Goal: Use online tool/utility

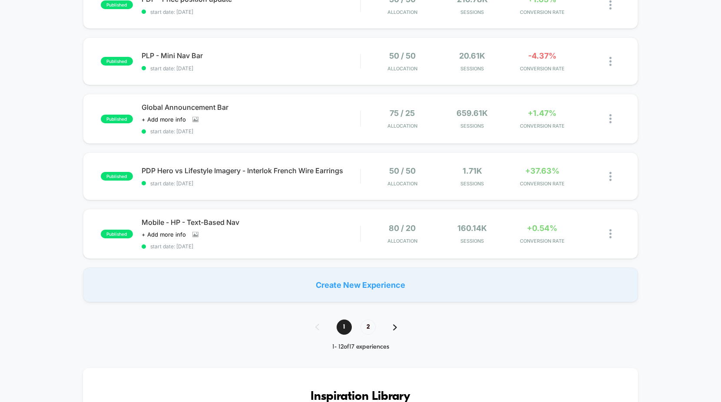
scroll to position [509, 0]
click at [368, 330] on span "2" at bounding box center [367, 326] width 15 height 15
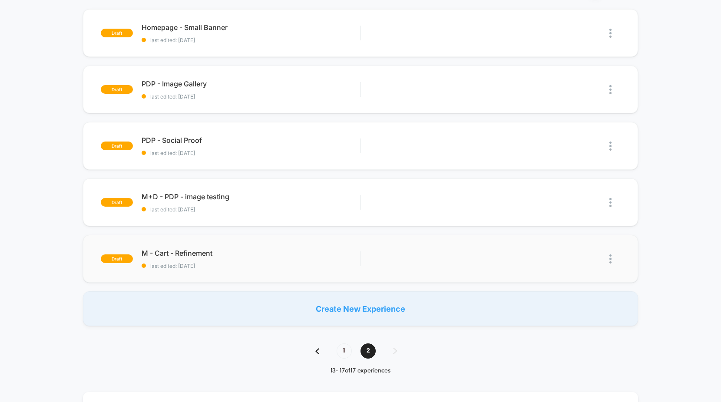
scroll to position [139, 0]
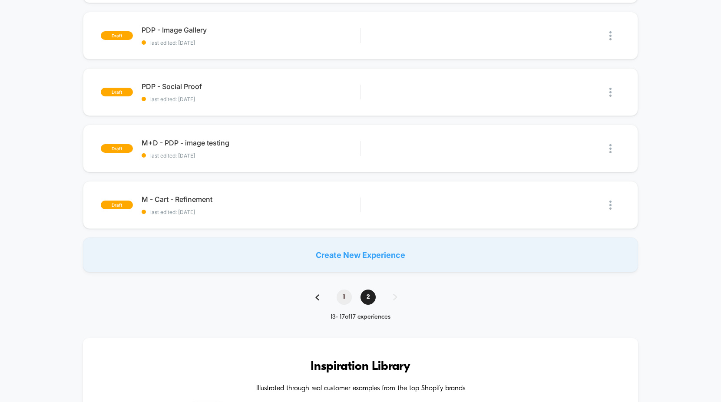
click at [340, 299] on span "1" at bounding box center [344, 297] width 15 height 15
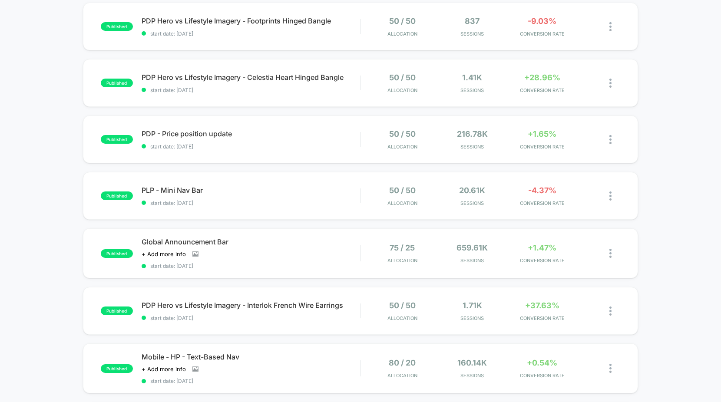
scroll to position [375, 0]
click at [614, 135] on div at bounding box center [614, 139] width 11 height 20
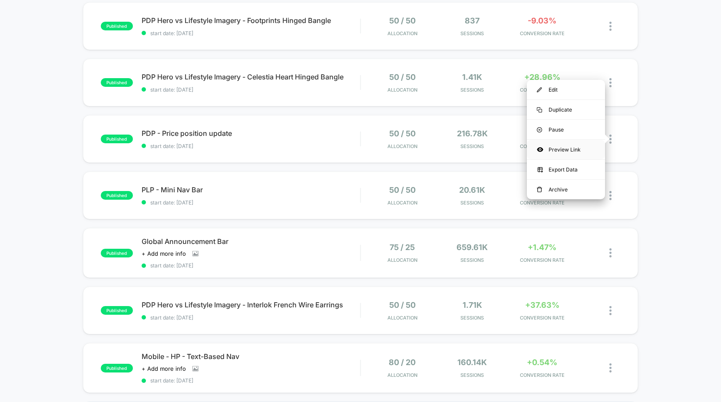
click at [580, 148] on div "Preview Link" at bounding box center [566, 150] width 78 height 20
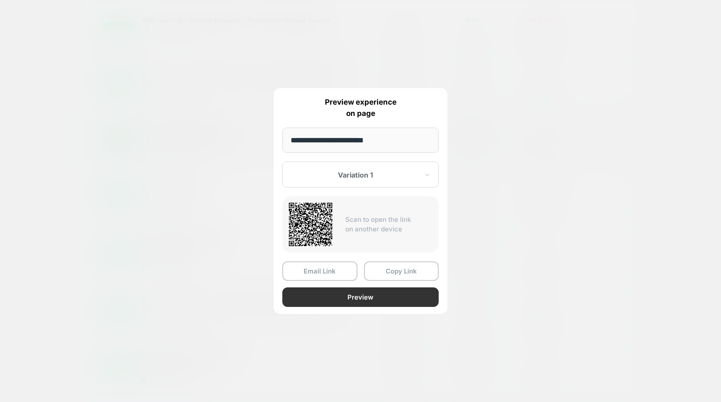
click at [370, 298] on button "Preview" at bounding box center [360, 297] width 156 height 20
